Goal: Task Accomplishment & Management: Complete application form

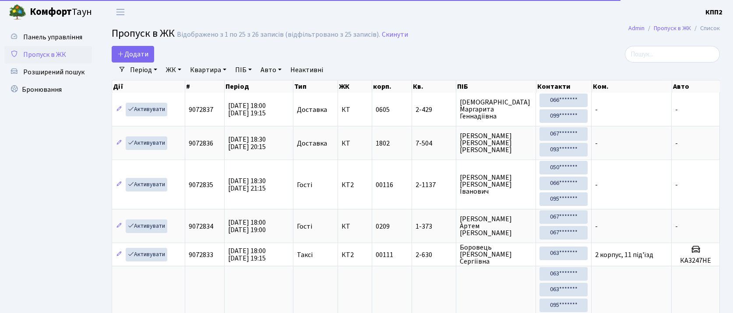
select select "25"
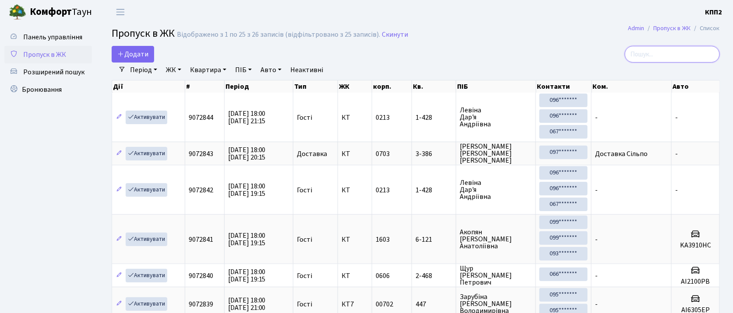
click at [692, 52] on input "search" at bounding box center [672, 54] width 95 height 17
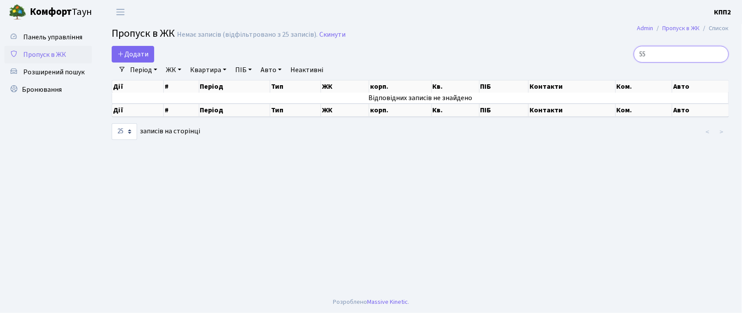
type input "5"
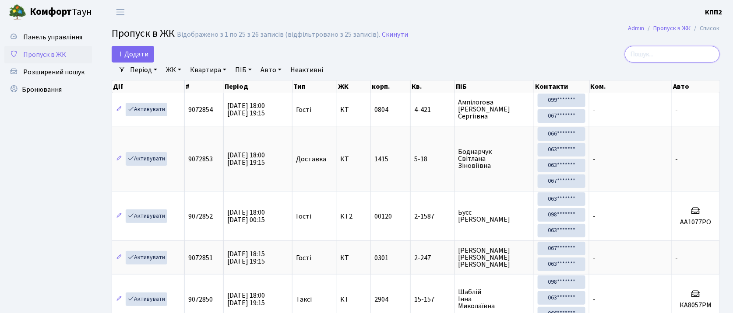
drag, startPoint x: 654, startPoint y: 56, endPoint x: 666, endPoint y: 49, distance: 14.1
click at [655, 56] on input "search" at bounding box center [672, 54] width 95 height 17
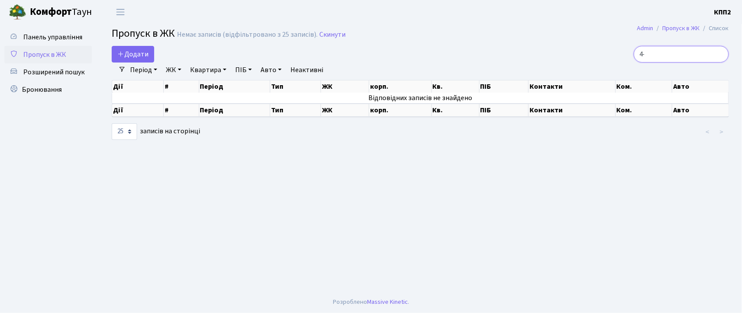
type input "4"
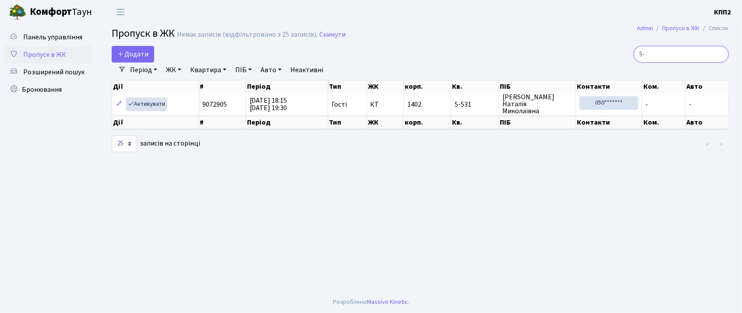
type input "5"
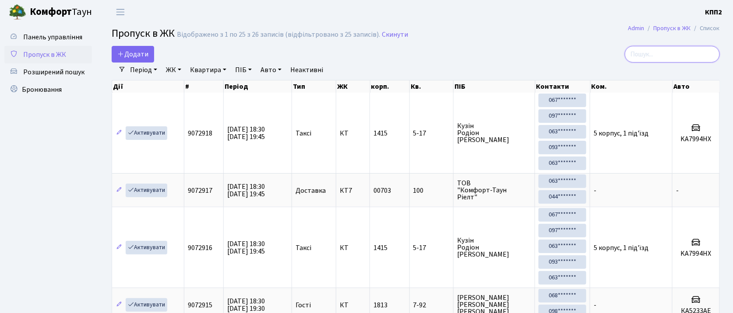
click at [661, 58] on input "search" at bounding box center [672, 54] width 95 height 17
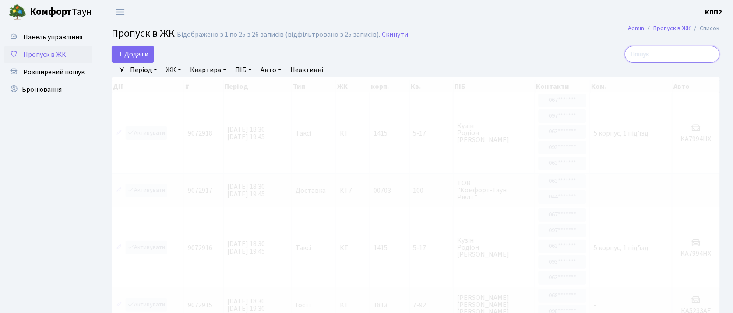
type input "1"
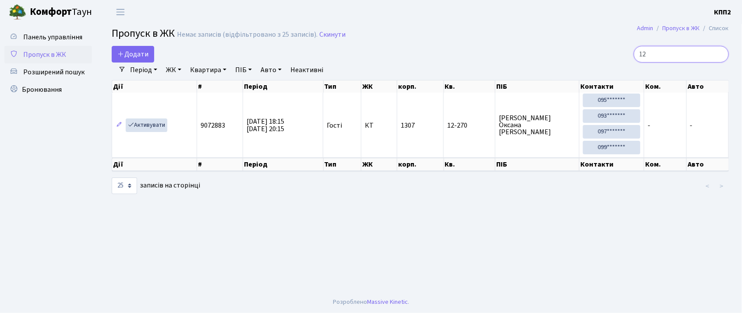
type input "1"
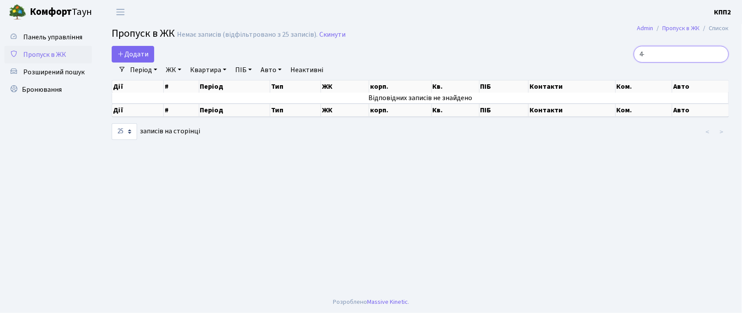
type input "4"
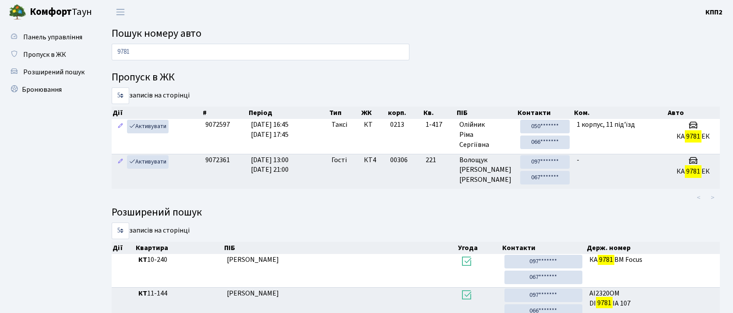
scroll to position [47, 0]
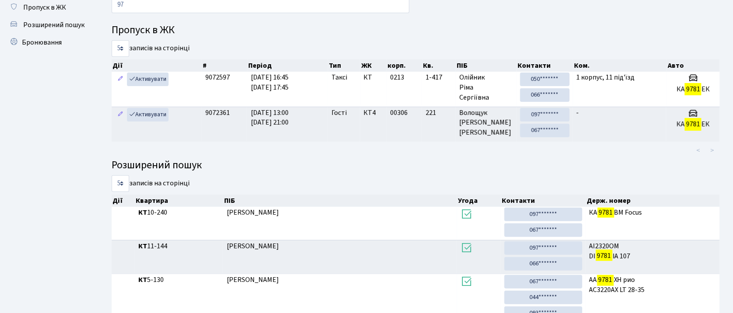
type input "9"
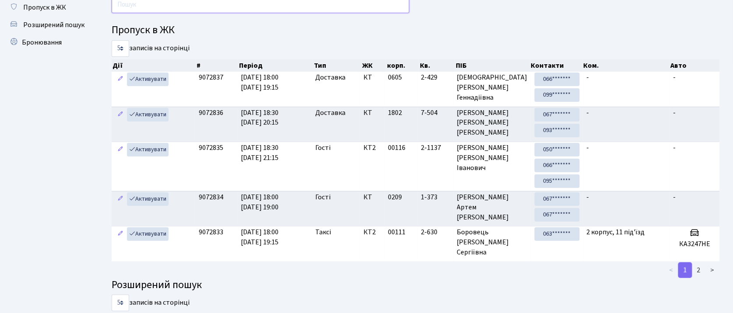
click at [287, 11] on input "text" at bounding box center [261, 4] width 298 height 17
type input "3"
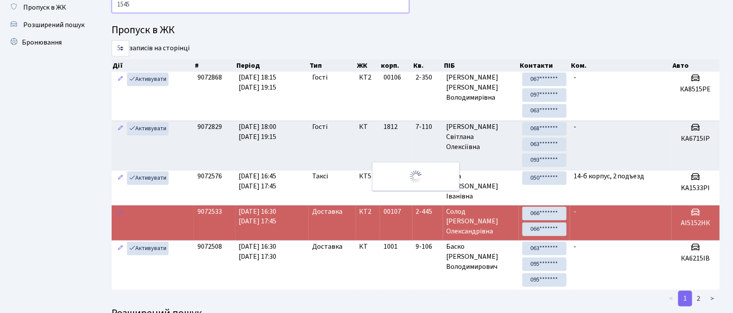
scroll to position [1, 0]
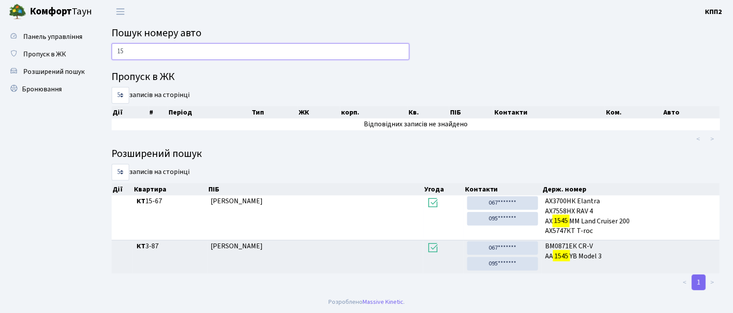
type input "1"
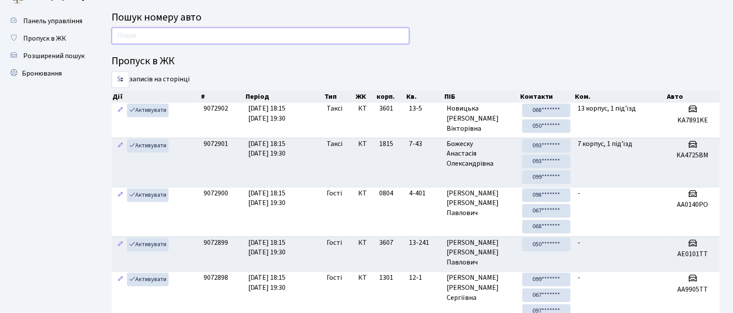
scroll to position [0, 0]
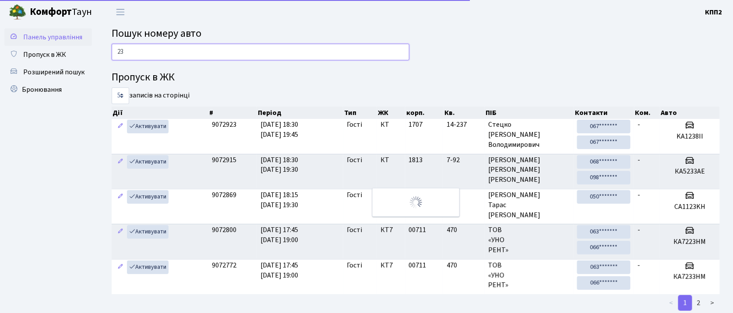
type input "2"
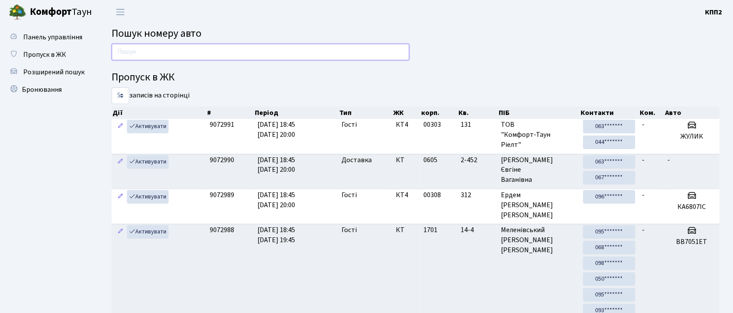
click at [229, 45] on input "text" at bounding box center [261, 52] width 298 height 17
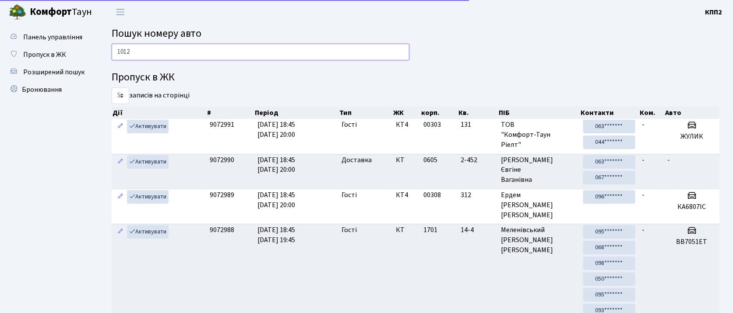
type input "1012"
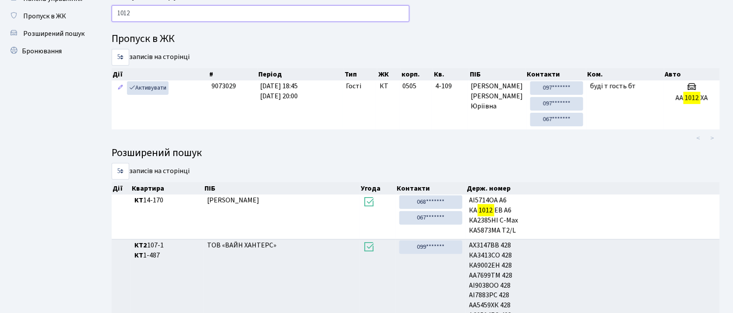
scroll to position [14, 0]
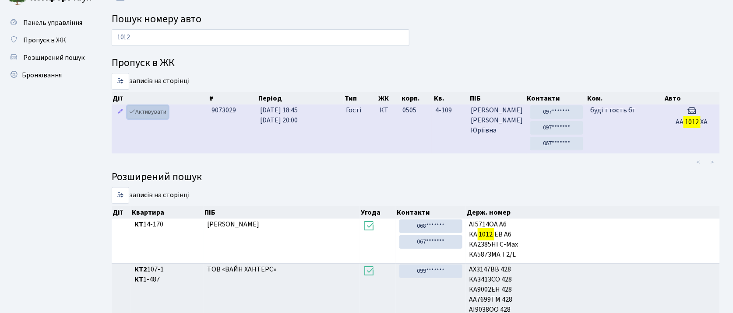
click at [152, 111] on link "Активувати" at bounding box center [148, 113] width 42 height 14
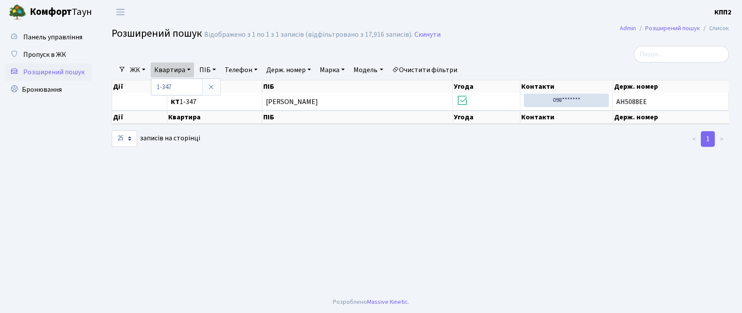
select select "25"
click at [181, 81] on input "1-347" at bounding box center [176, 87] width 51 height 17
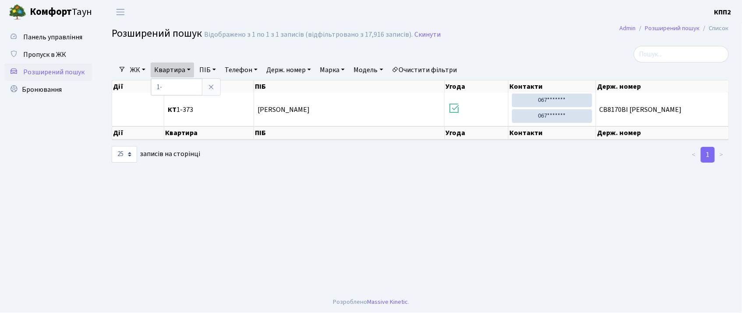
type input "1"
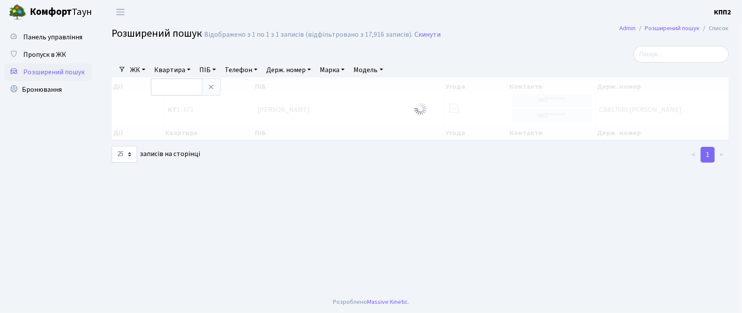
click at [374, 170] on main "Admin Розширений пошук Список Розширений пошук Відображено з 1 по 1 з 1 записів…" at bounding box center [420, 157] width 643 height 267
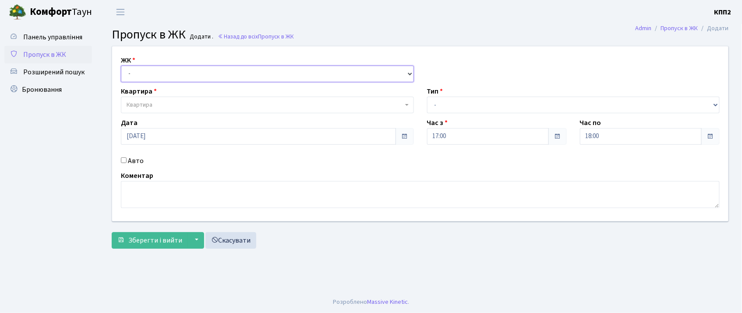
click at [202, 73] on select "- КТ, вул. Регенераторна, 4 КТ2, просп. Соборності, 17 КТ3, вул. Березнева, 16 …" at bounding box center [267, 74] width 293 height 17
select select "271"
click at [121, 66] on select "- КТ, вул. Регенераторна, 4 КТ2, просп. Соборності, 17 КТ3, вул. Березнева, 16 …" at bounding box center [267, 74] width 293 height 17
select select
click at [208, 103] on span "Квартира" at bounding box center [265, 105] width 276 height 9
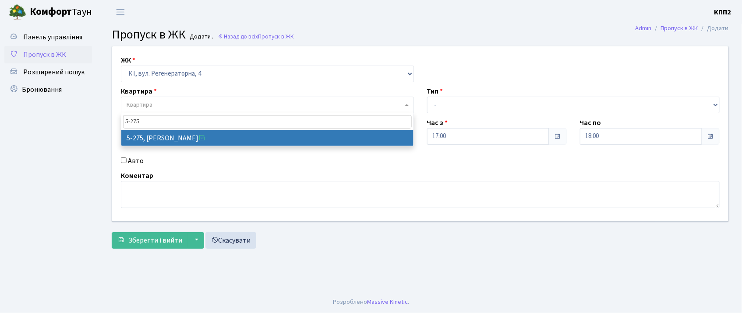
type input "5-275"
drag, startPoint x: 204, startPoint y: 136, endPoint x: 365, endPoint y: 132, distance: 160.7
select select "2286"
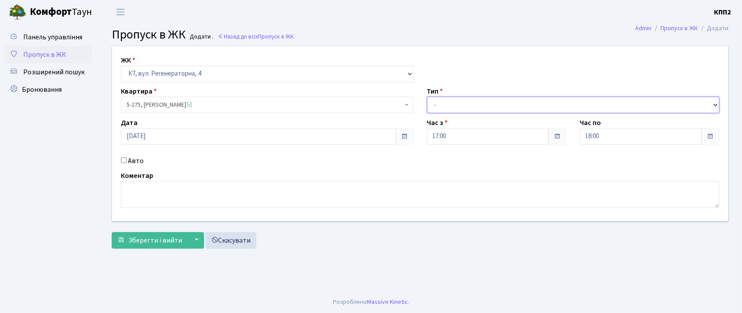
drag, startPoint x: 503, startPoint y: 102, endPoint x: 503, endPoint y: 107, distance: 5.3
click at [503, 102] on select "- Доставка Таксі Гості Сервіс" at bounding box center [573, 105] width 293 height 17
select select "3"
click at [427, 97] on select "- Доставка Таксі Гості Сервіс" at bounding box center [573, 105] width 293 height 17
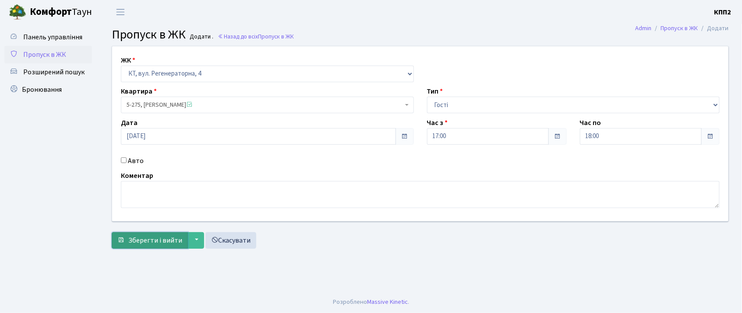
click at [137, 243] on span "Зберегти і вийти" at bounding box center [155, 241] width 54 height 10
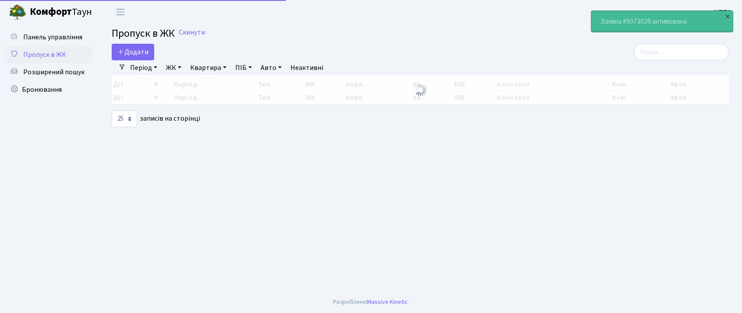
select select "25"
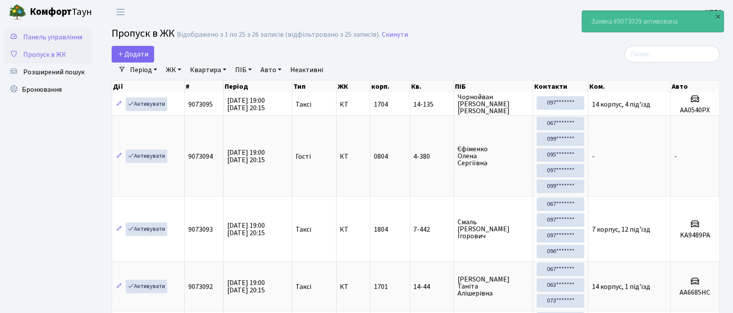
click at [60, 35] on span "Панель управління" at bounding box center [52, 37] width 59 height 10
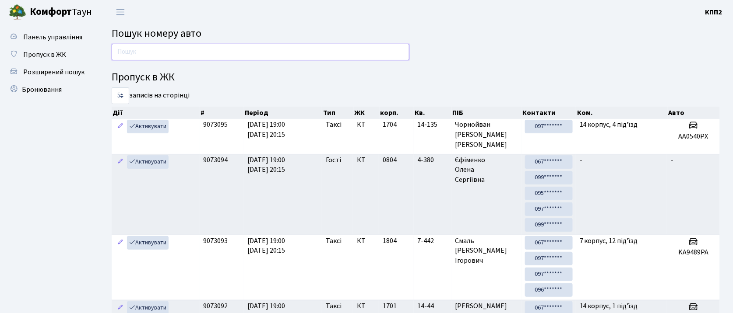
click at [160, 50] on input "text" at bounding box center [261, 52] width 298 height 17
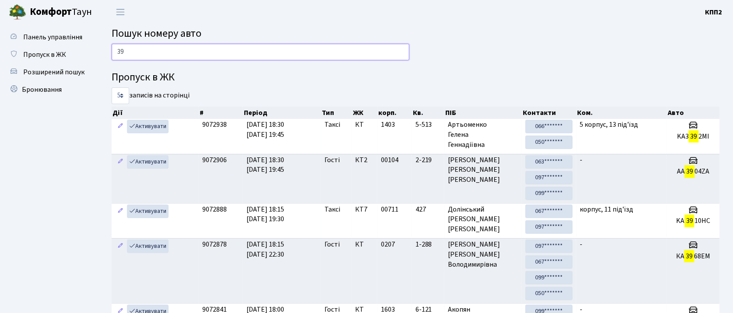
type input "3"
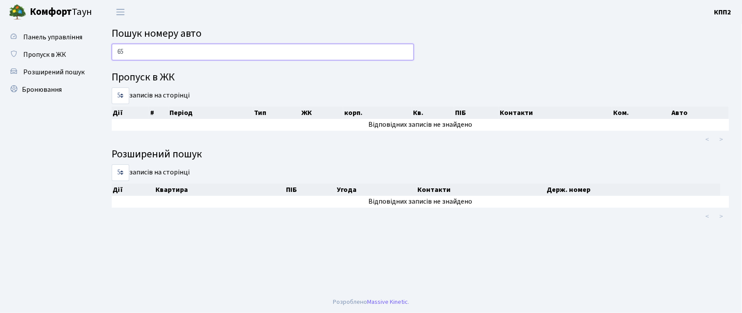
type input "6"
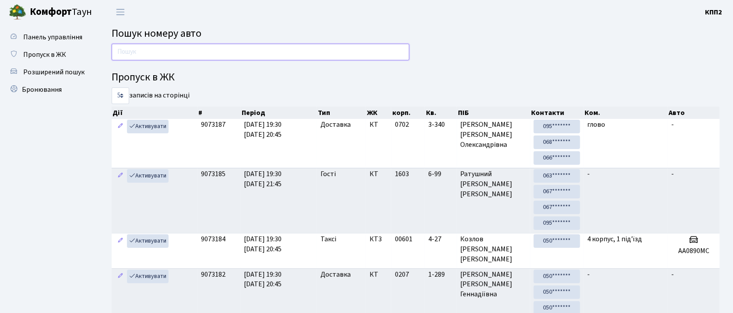
click at [177, 52] on input "text" at bounding box center [261, 52] width 298 height 17
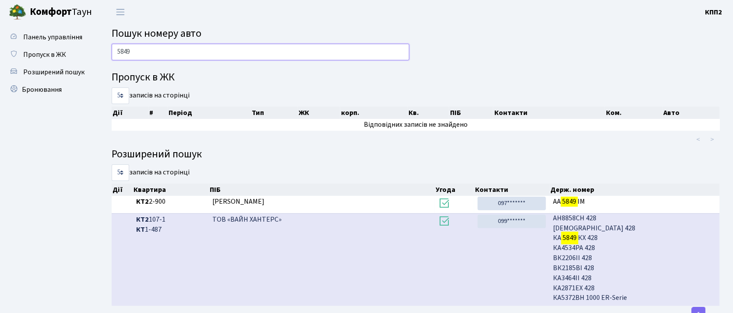
scroll to position [732, 0]
type input "5"
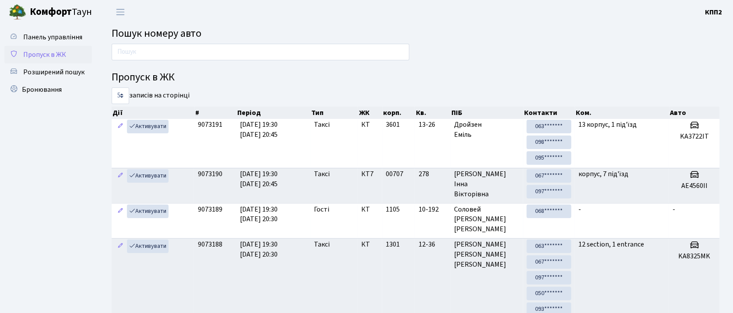
click at [25, 56] on span "Пропуск в ЖК" at bounding box center [44, 55] width 43 height 10
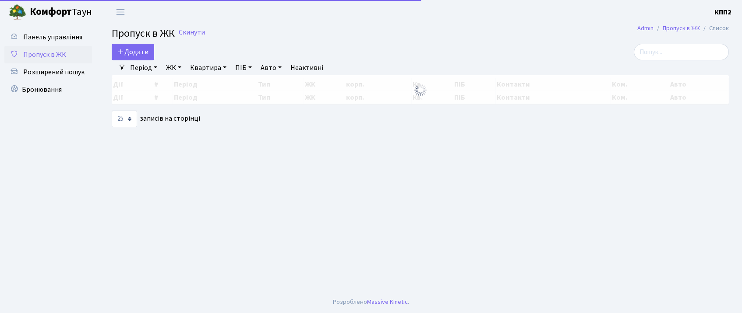
select select "25"
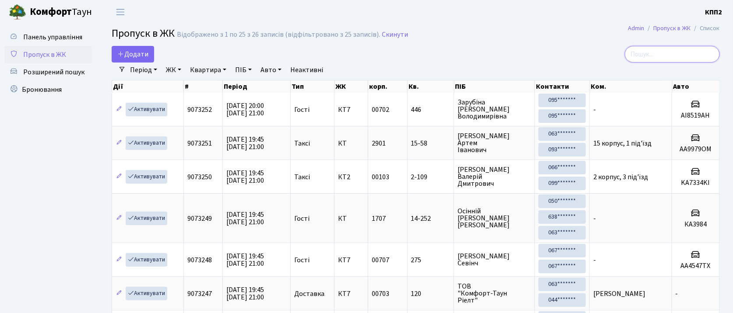
click at [690, 54] on input "search" at bounding box center [672, 54] width 95 height 17
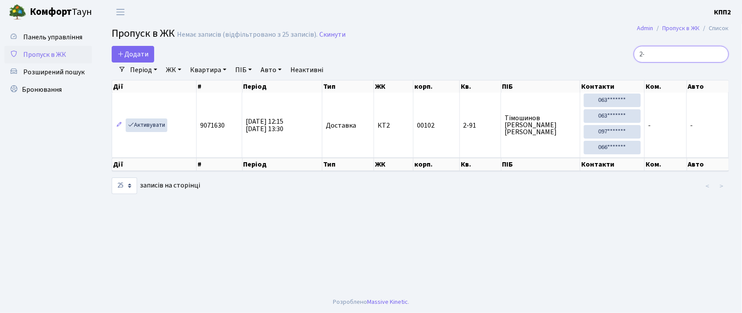
type input "2"
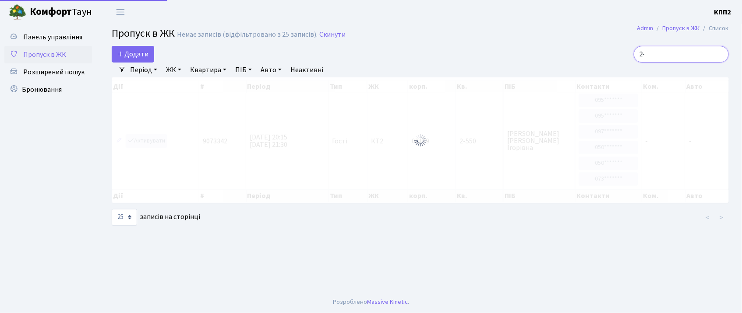
type input "2"
